Goal: Obtain resource: Obtain resource

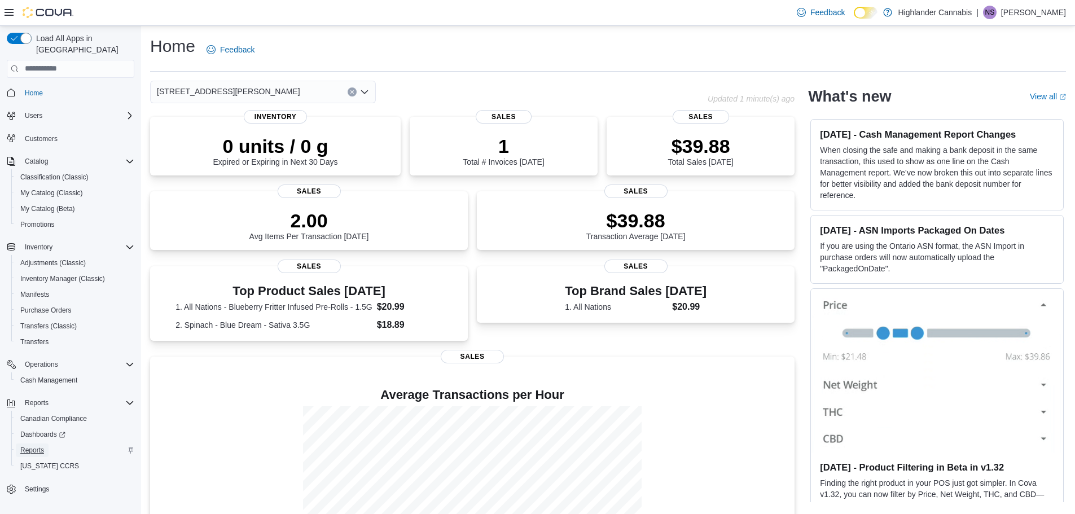
click at [38, 446] on span "Reports" at bounding box center [32, 450] width 24 height 9
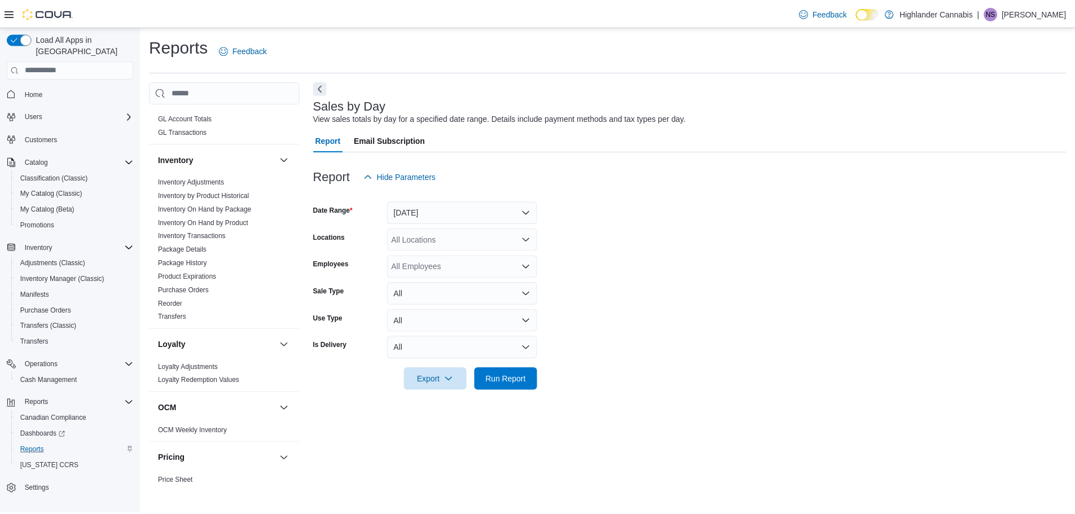
scroll to position [282, 0]
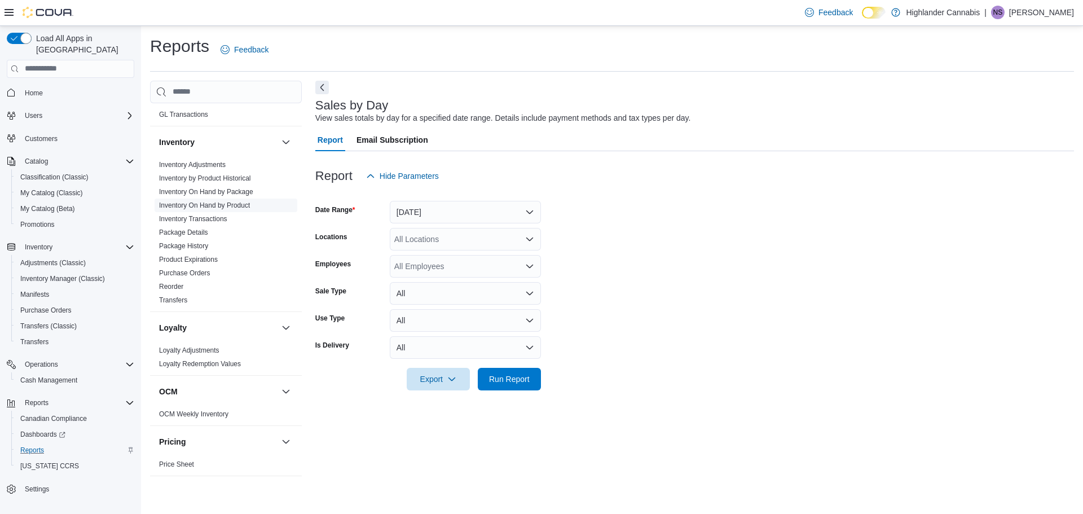
click at [199, 199] on span "Inventory On Hand by Product" at bounding box center [226, 206] width 143 height 14
click at [203, 207] on link "Inventory On Hand by Product" at bounding box center [204, 205] width 91 height 8
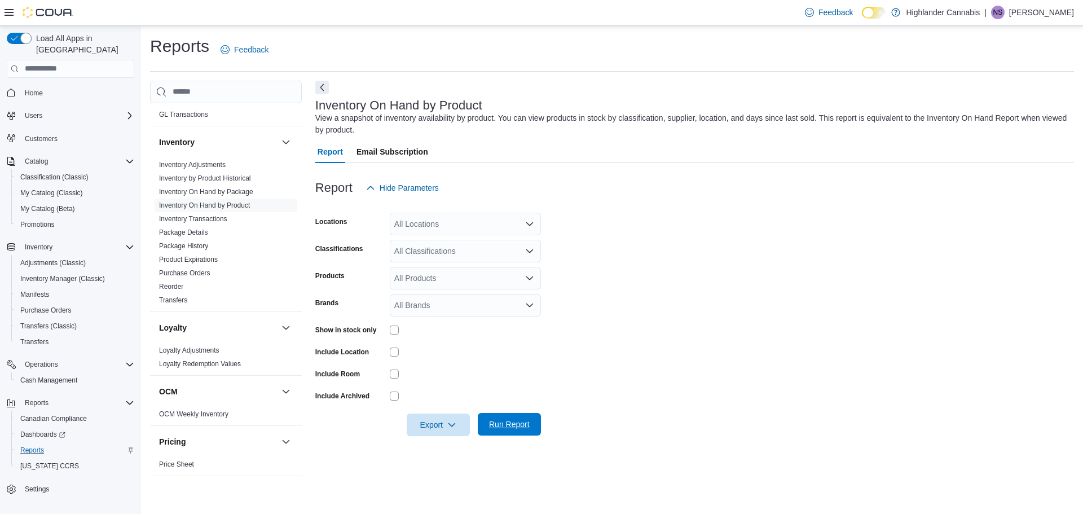
click at [509, 419] on span "Run Report" at bounding box center [509, 424] width 41 height 11
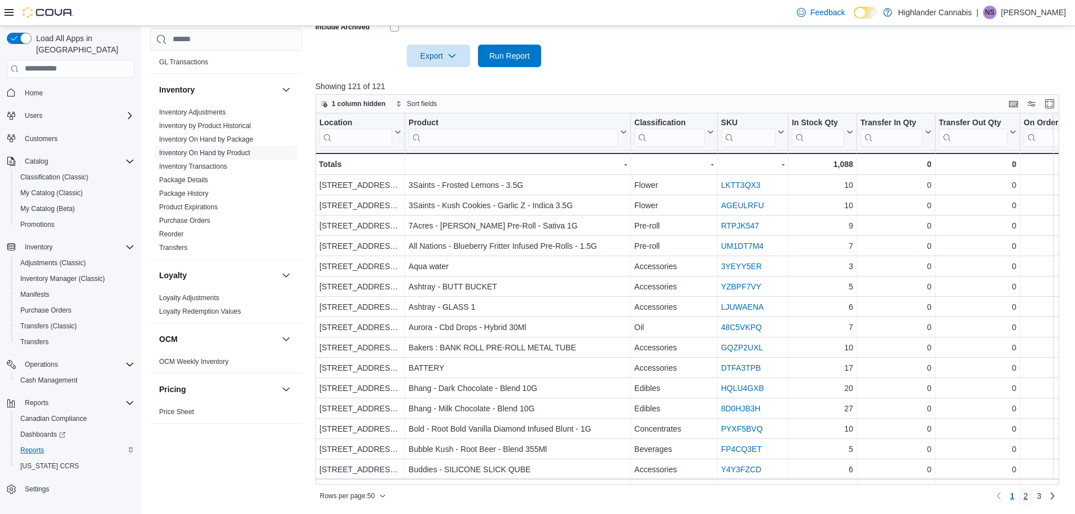
click at [1028, 498] on span "2" at bounding box center [1026, 495] width 5 height 11
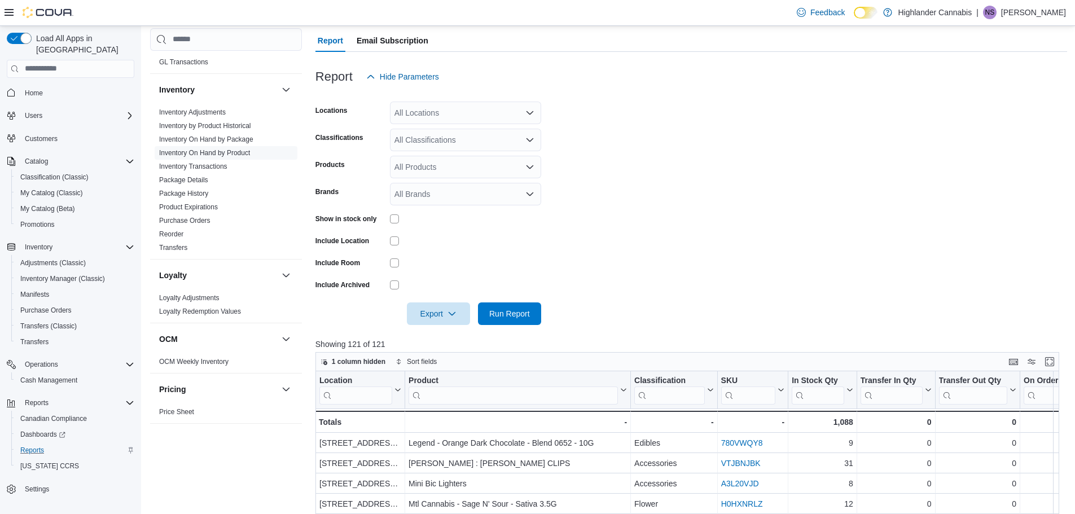
scroll to position [30, 0]
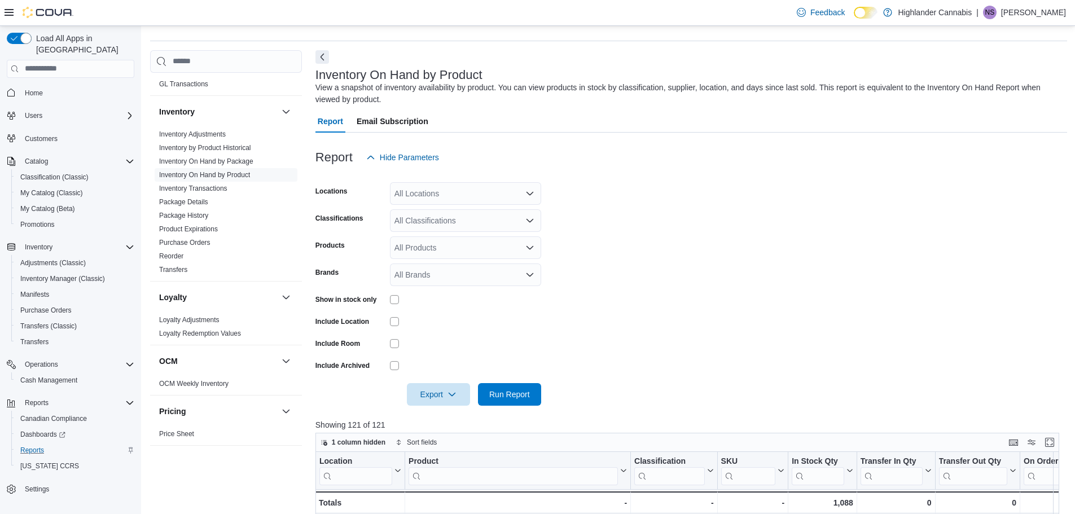
click at [530, 250] on icon "Open list of options" at bounding box center [529, 247] width 9 height 9
click at [527, 217] on icon "Open list of options" at bounding box center [529, 220] width 9 height 9
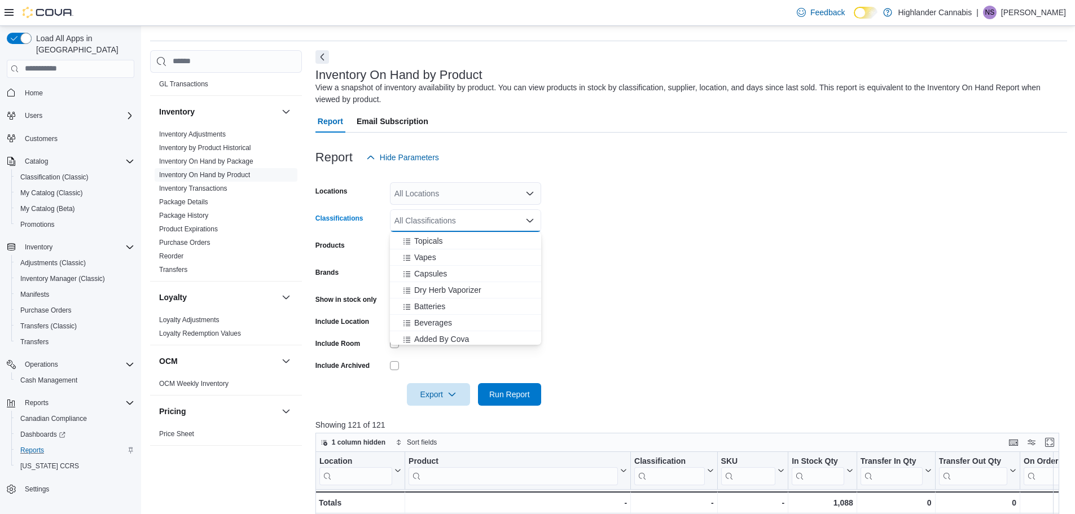
scroll to position [296, 0]
click at [442, 322] on span "Beverages" at bounding box center [433, 319] width 38 height 11
click at [446, 283] on span "Capsules" at bounding box center [430, 287] width 33 height 11
click at [446, 283] on div "Vapes" at bounding box center [466, 287] width 138 height 11
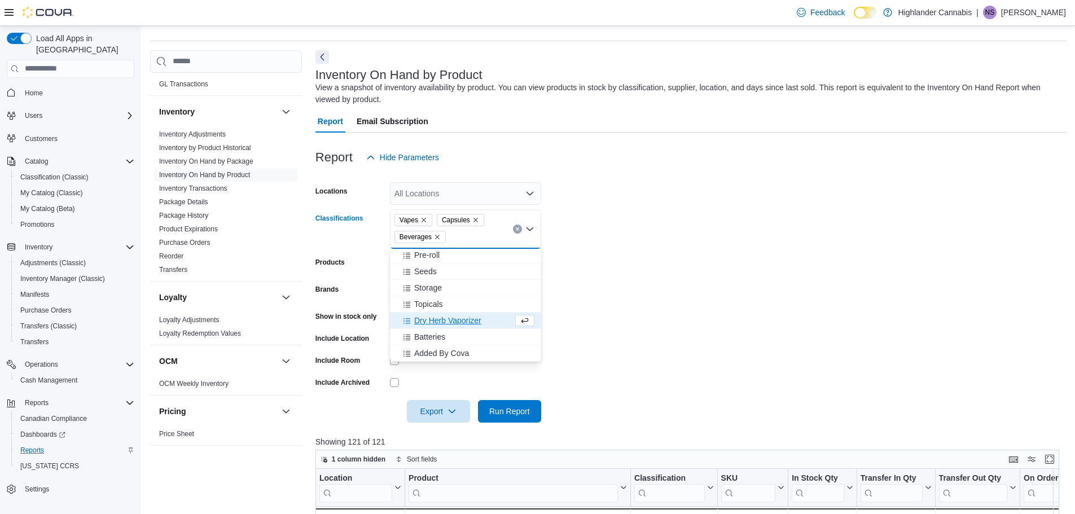
scroll to position [247, 0]
click at [443, 306] on div "Topicals" at bounding box center [466, 304] width 138 height 11
click at [444, 325] on div "Pre-roll" at bounding box center [466, 327] width 138 height 11
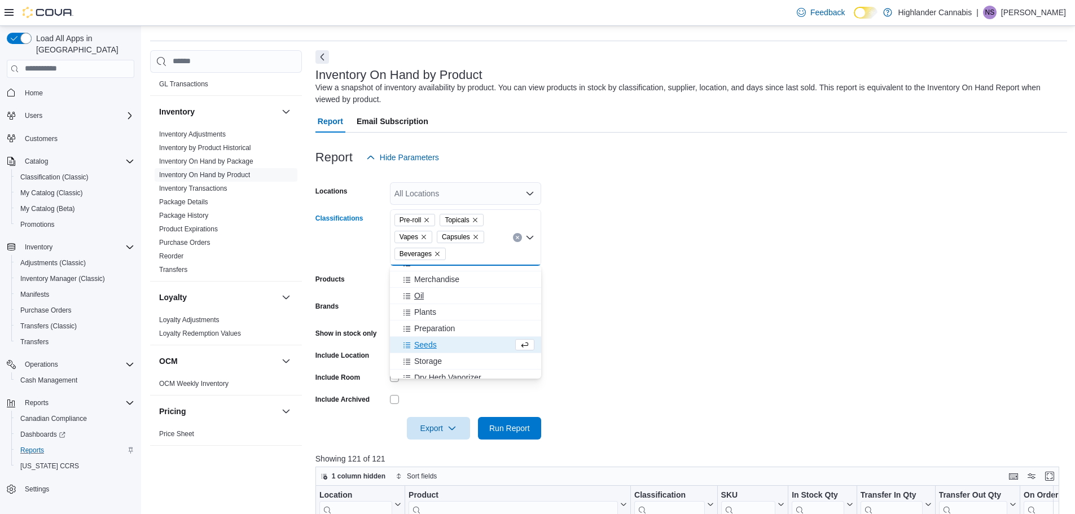
click at [450, 299] on div "Oil" at bounding box center [466, 295] width 138 height 11
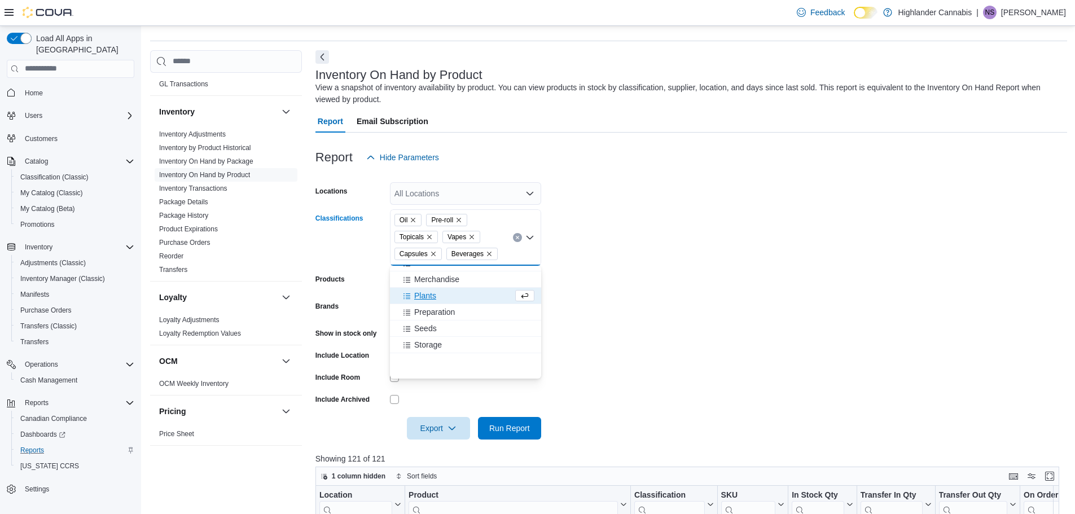
scroll to position [118, 0]
click at [450, 318] on div "Flower" at bounding box center [466, 319] width 138 height 11
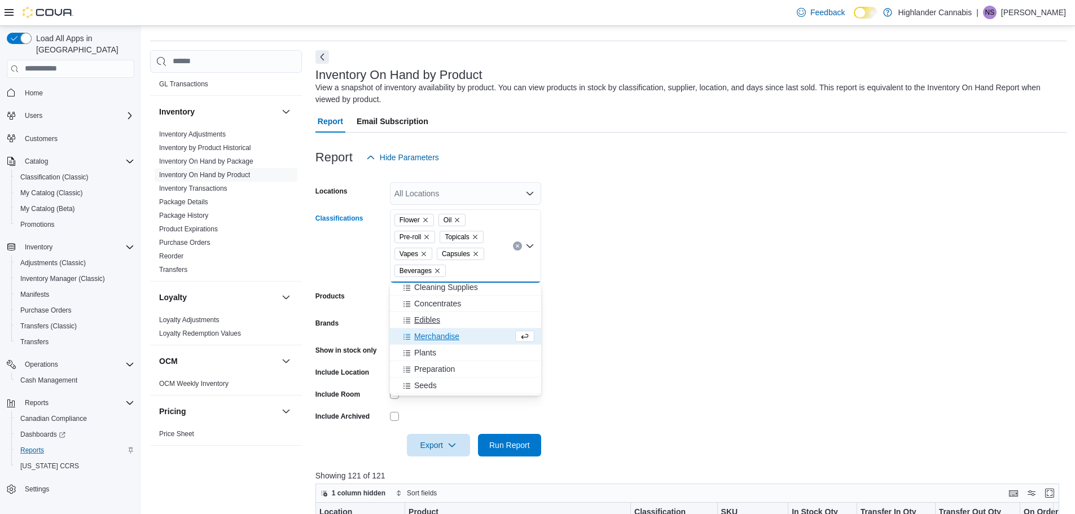
click at [450, 318] on div "Edibles" at bounding box center [466, 319] width 138 height 11
click at [642, 266] on form "Locations All Locations Classifications Edibles Flower Oil Pre-roll Topicals Va…" at bounding box center [691, 313] width 752 height 288
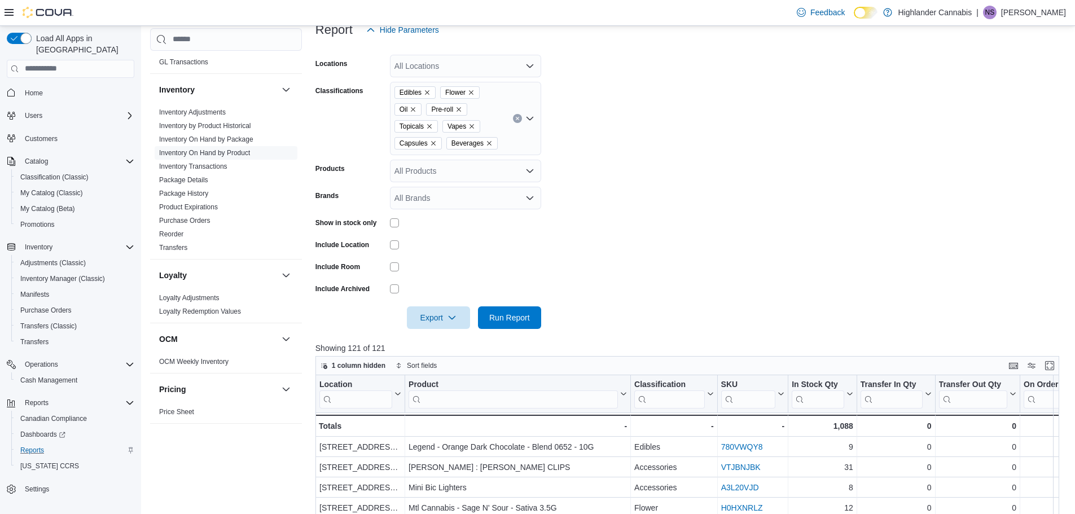
scroll to position [369, 0]
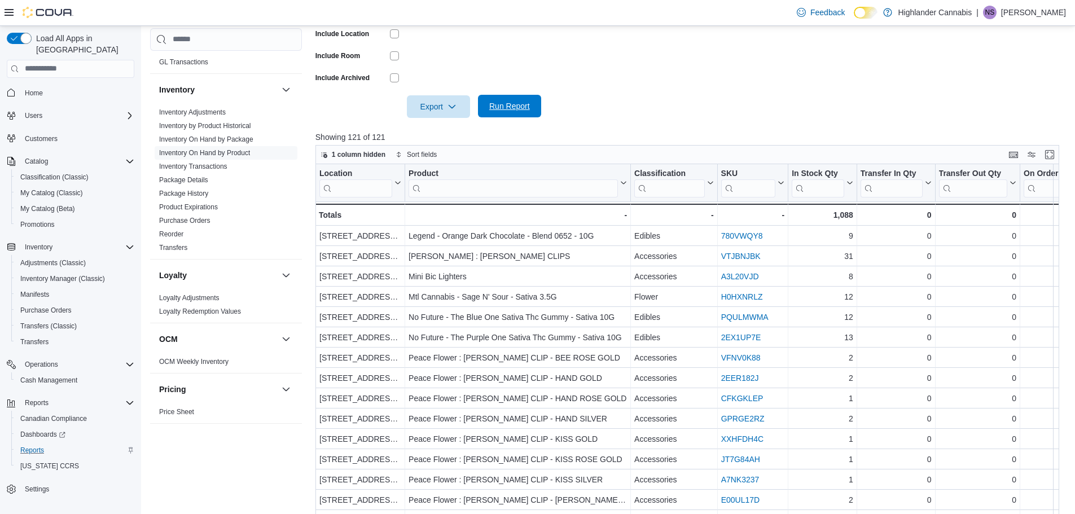
click at [529, 101] on span "Run Report" at bounding box center [509, 105] width 41 height 11
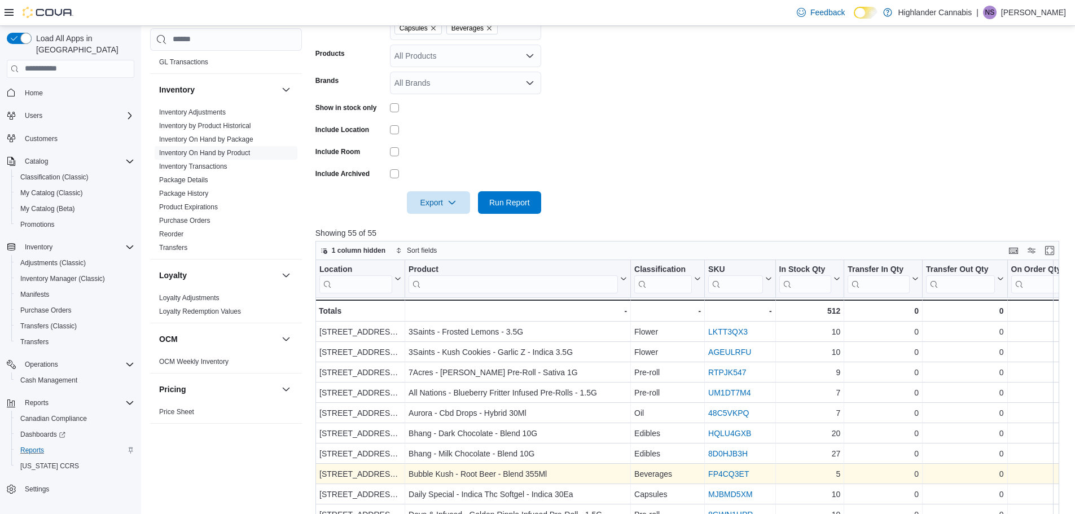
scroll to position [194, 0]
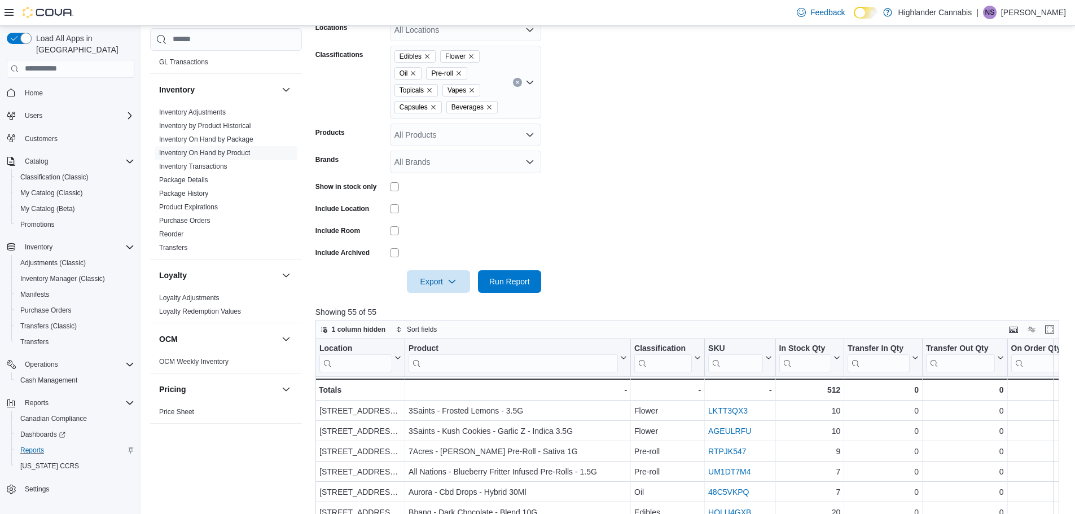
click at [532, 80] on icon "Open list of options" at bounding box center [529, 82] width 9 height 9
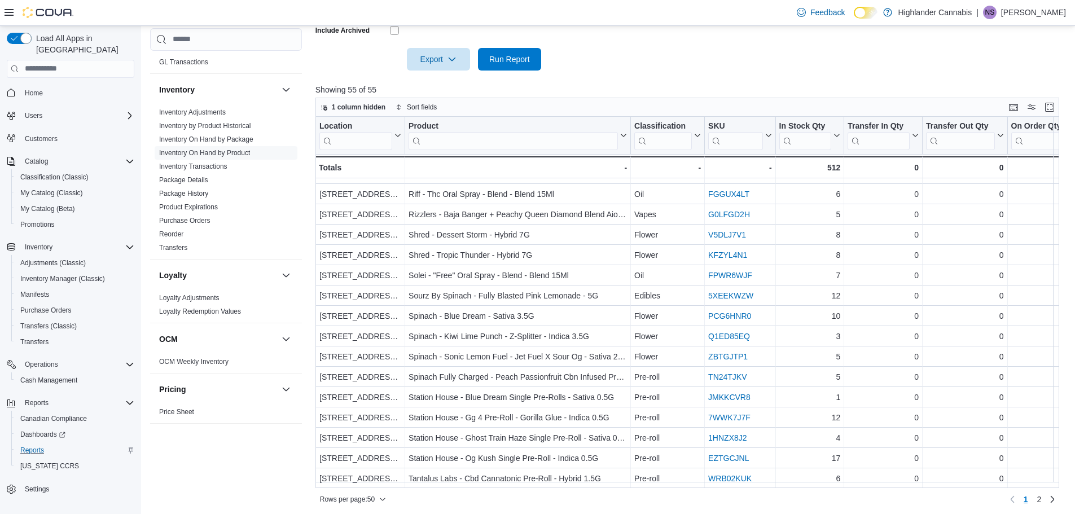
scroll to position [420, 0]
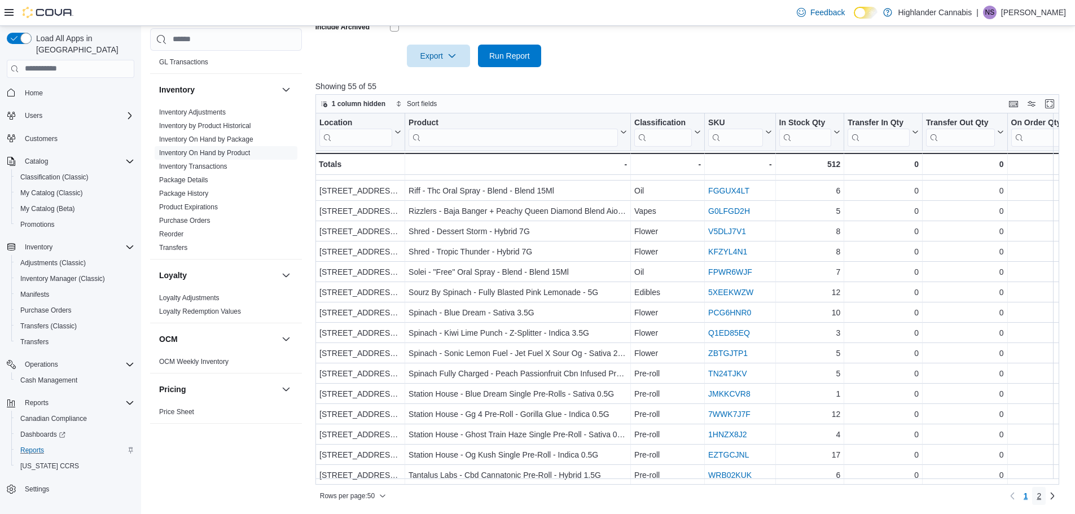
click at [1046, 498] on link "2" at bounding box center [1039, 496] width 14 height 18
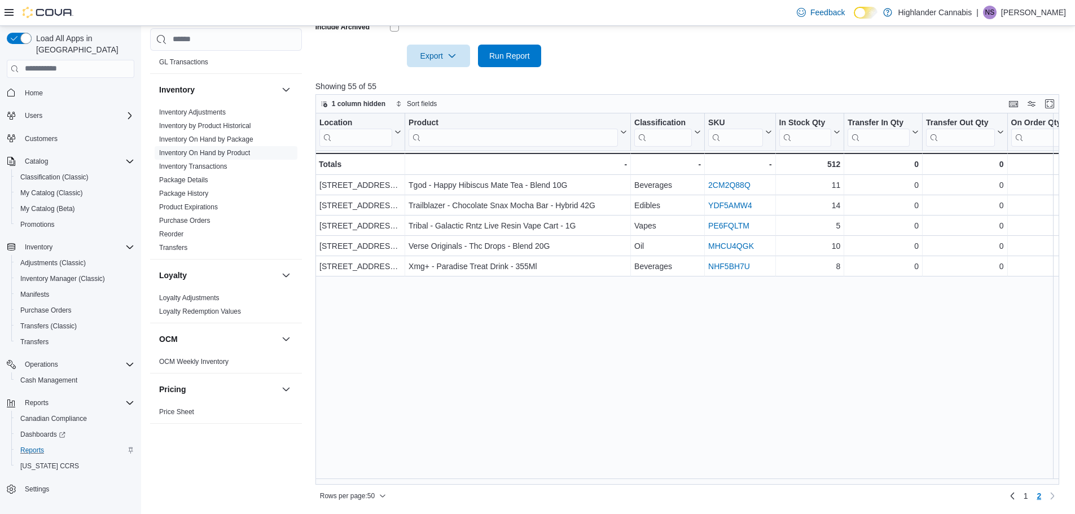
scroll to position [0, 0]
click at [510, 55] on span "Run Report" at bounding box center [509, 55] width 41 height 11
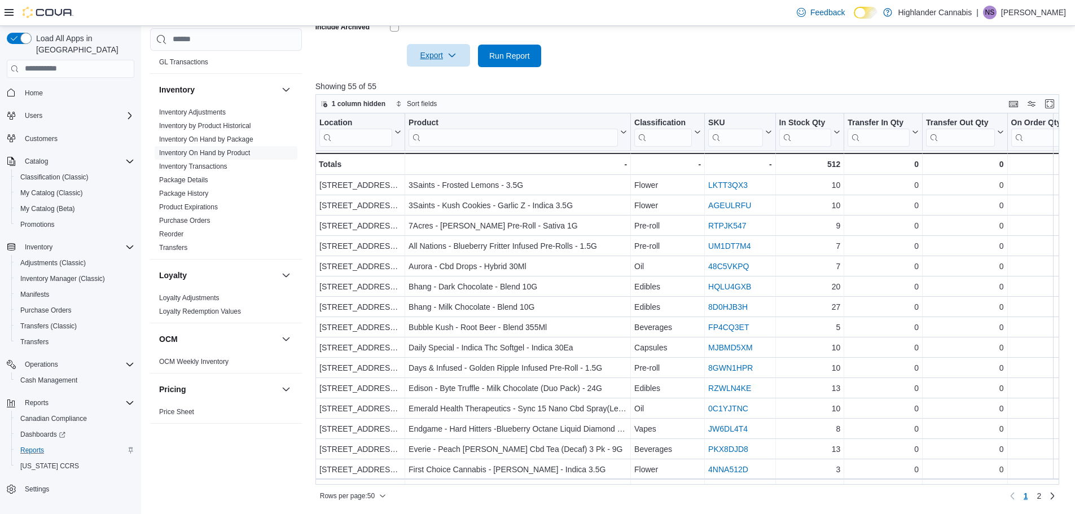
click at [455, 54] on icon "button" at bounding box center [451, 55] width 9 height 9
click at [450, 73] on button "Export to Excel" at bounding box center [440, 78] width 64 height 23
